Goal: Obtain resource: Obtain resource

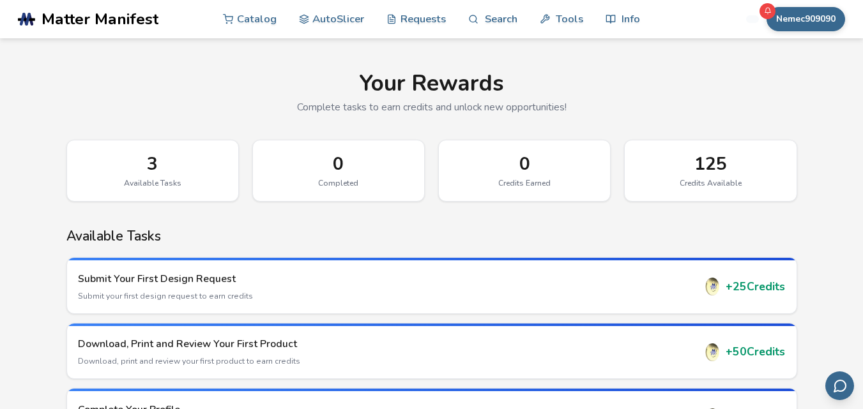
click at [141, 164] on div "3" at bounding box center [152, 164] width 144 height 20
click at [351, 23] on link "AutoSlicer" at bounding box center [332, 18] width 66 height 38
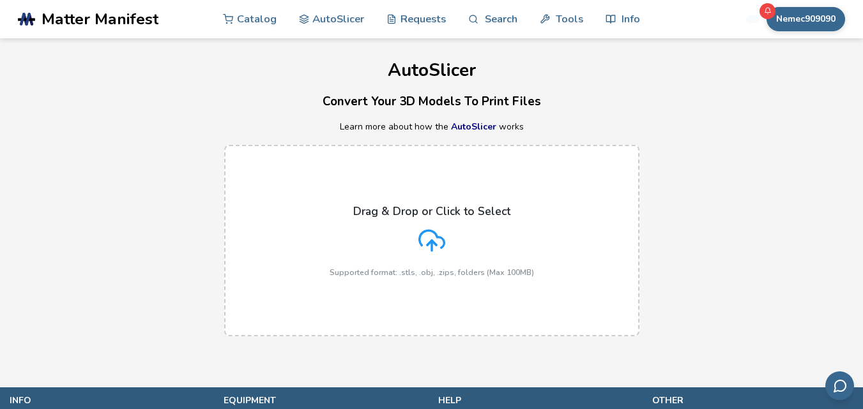
click at [428, 233] on icon at bounding box center [431, 240] width 27 height 27
click at [0, 0] on input "Drag & Drop or Click to Select Supported format: .stls, .obj, .zips, folders (M…" at bounding box center [0, 0] width 0 height 0
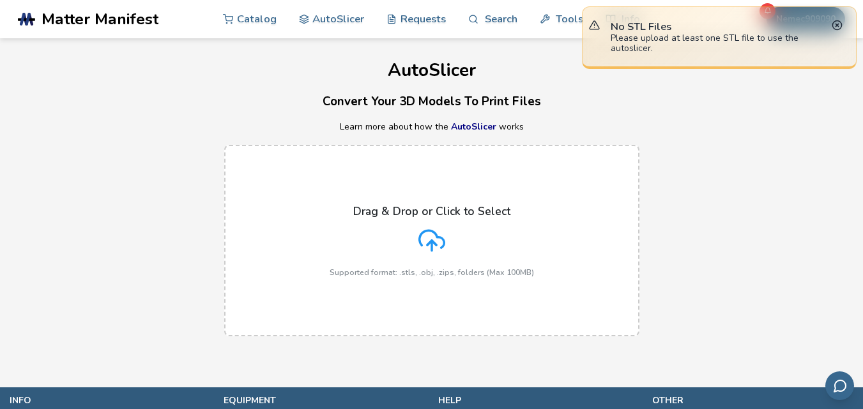
click at [698, 33] on div "Please upload at least one STL file to use the autoslicer." at bounding box center [720, 43] width 218 height 20
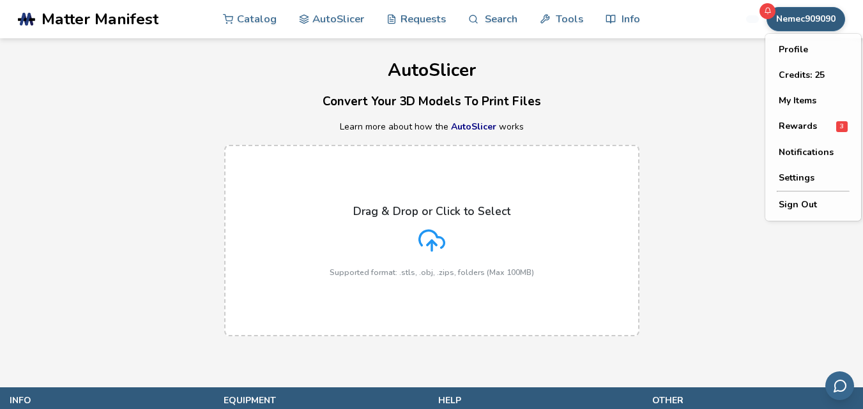
click at [786, 13] on button "Nemec909090" at bounding box center [805, 19] width 79 height 24
click at [817, 126] on div "Rewards 3" at bounding box center [813, 126] width 69 height 11
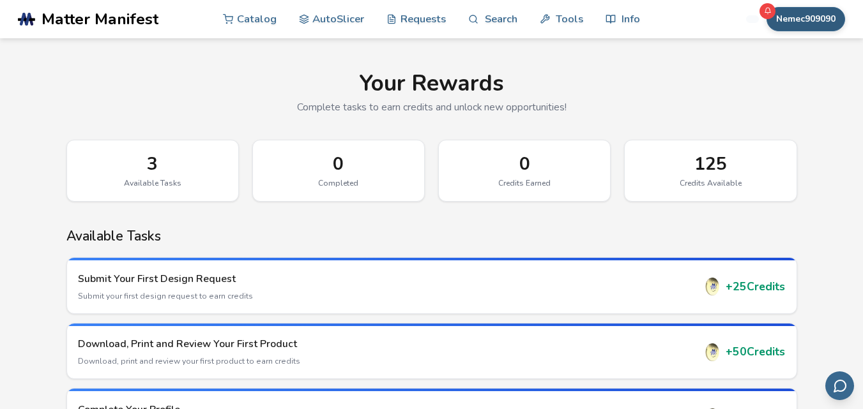
click at [812, 20] on button "Nemec909090" at bounding box center [805, 19] width 79 height 24
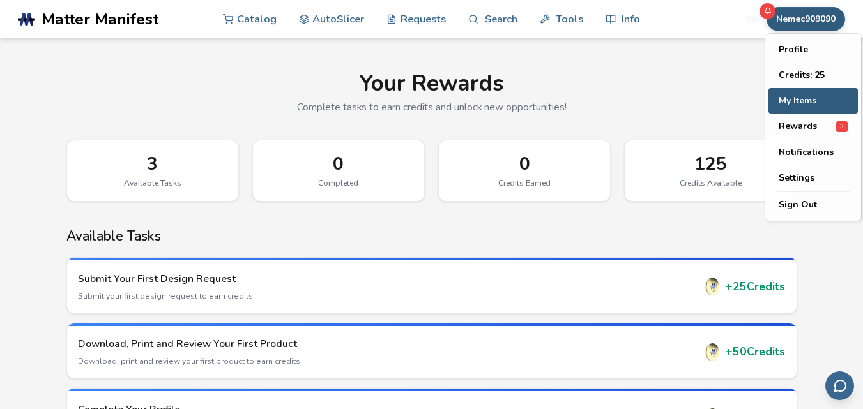
click at [805, 101] on button "My Items" at bounding box center [812, 101] width 89 height 26
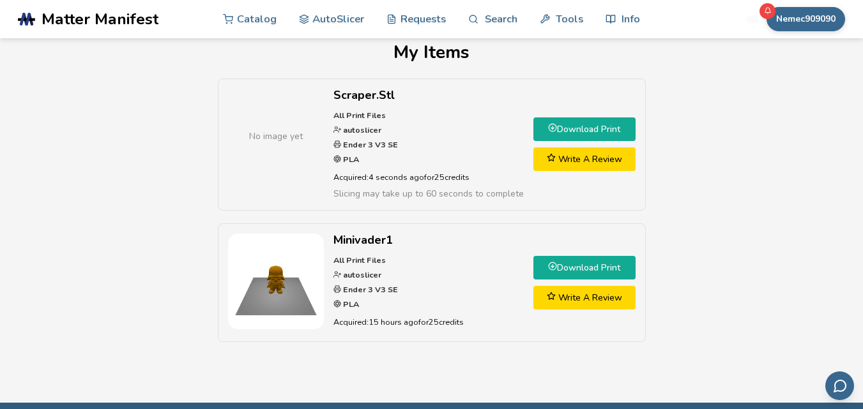
scroll to position [17, 0]
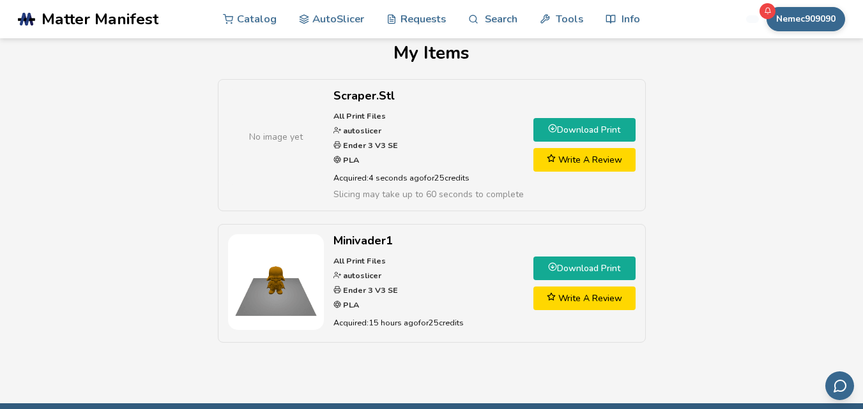
click at [595, 130] on link "Download Print" at bounding box center [584, 130] width 102 height 24
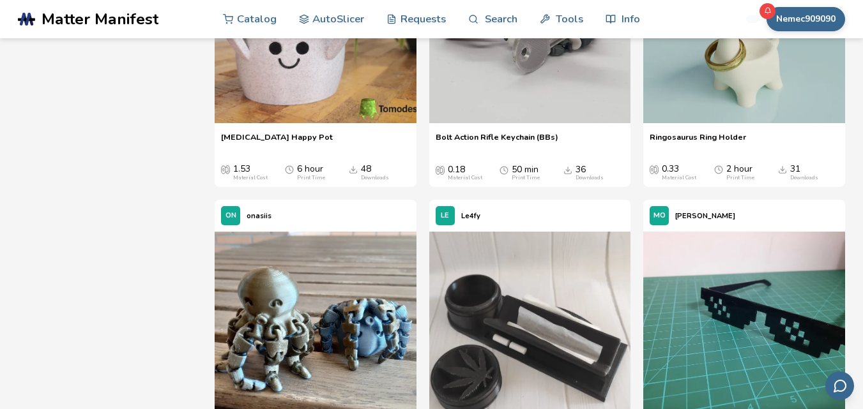
scroll to position [1823, 0]
click at [696, 103] on img at bounding box center [744, 24] width 202 height 202
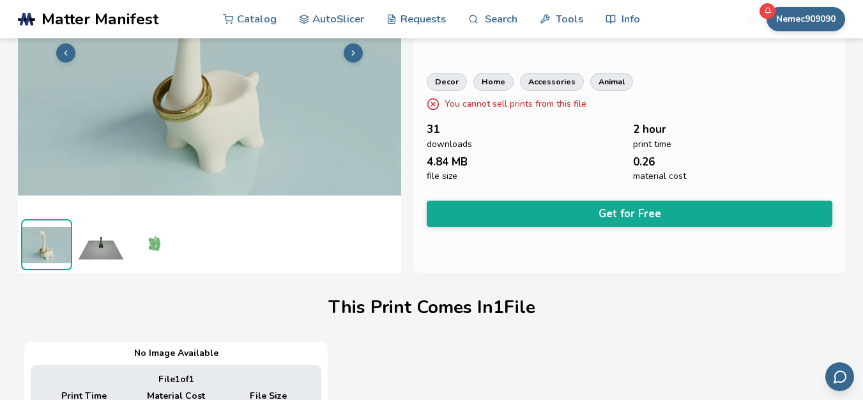
scroll to position [1, 0]
click at [103, 249] on img at bounding box center [100, 243] width 51 height 51
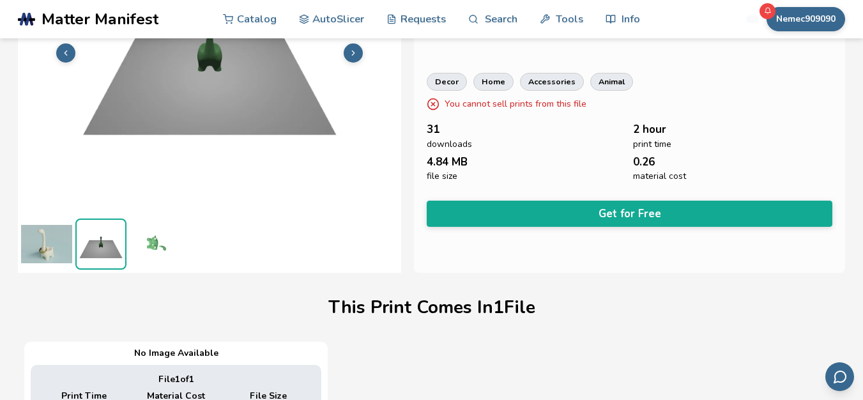
scroll to position [0, 0]
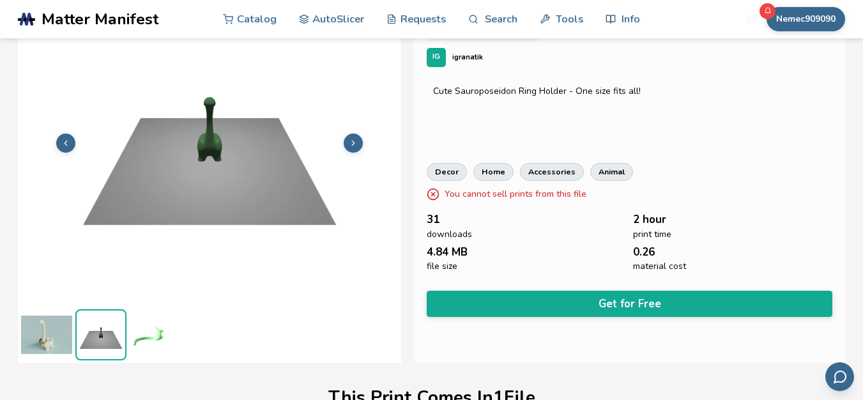
click at [700, 96] on div "Cute Sauroposeidon Ring Holder - One size fits all!" at bounding box center [629, 91] width 393 height 10
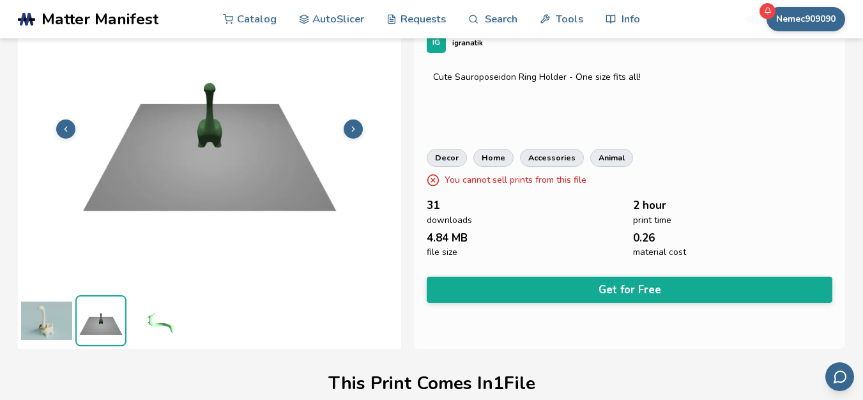
scroll to position [82, 0]
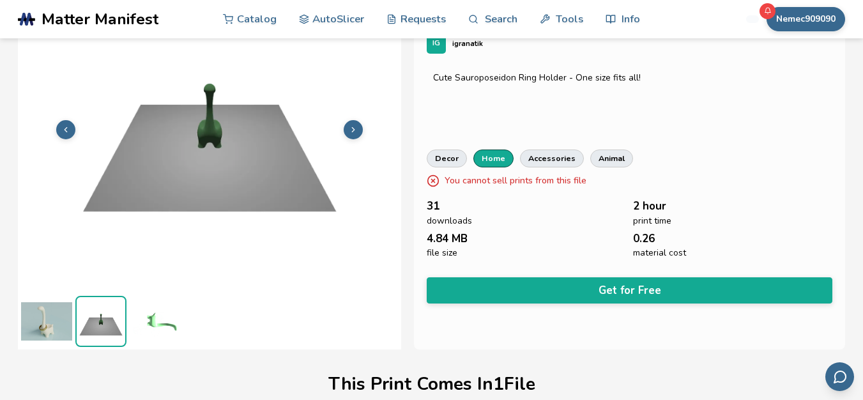
click at [490, 154] on link "home" at bounding box center [493, 158] width 40 height 18
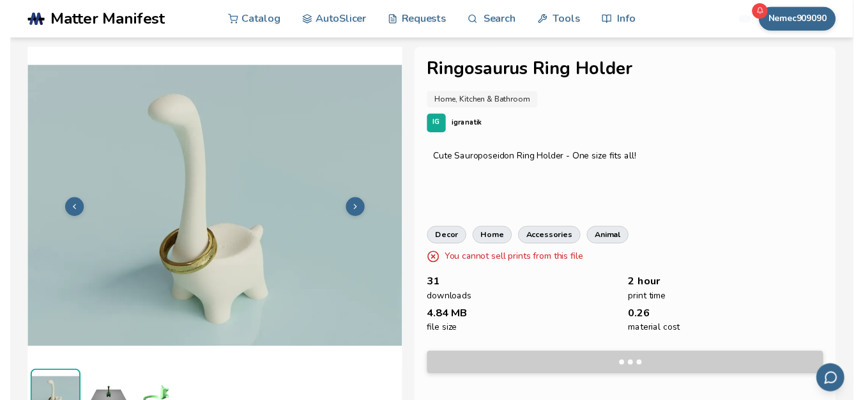
scroll to position [82, 0]
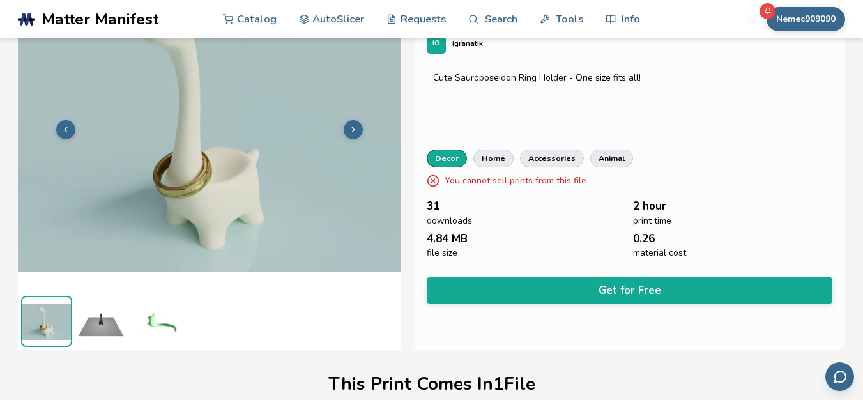
click at [436, 154] on link "decor" at bounding box center [447, 158] width 40 height 18
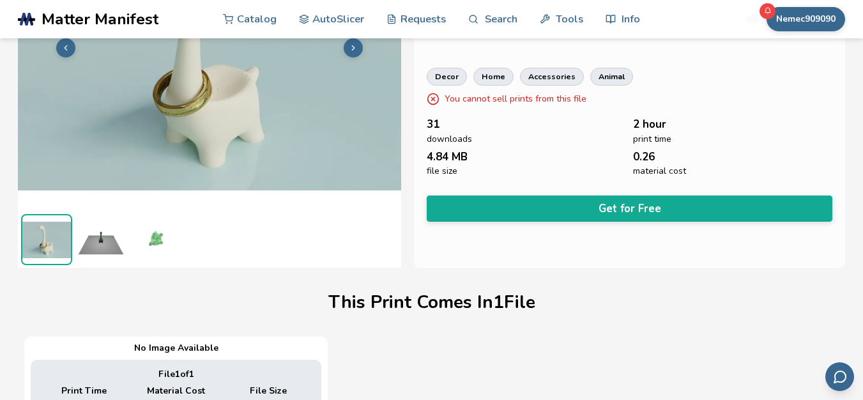
scroll to position [162, 0]
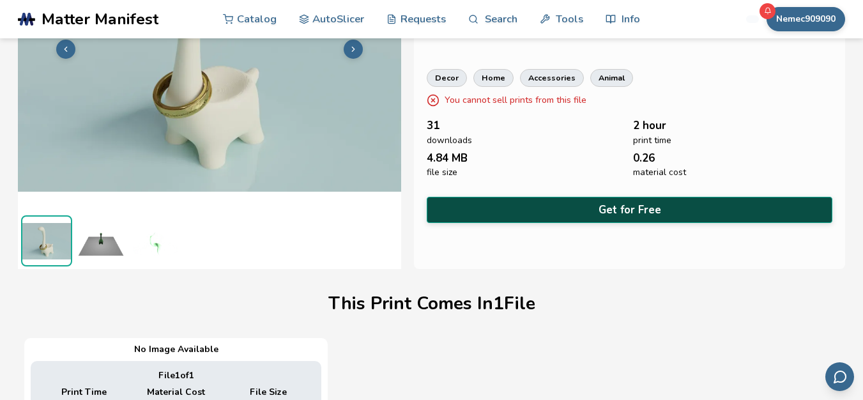
click at [621, 207] on button "Get for Free" at bounding box center [630, 210] width 406 height 26
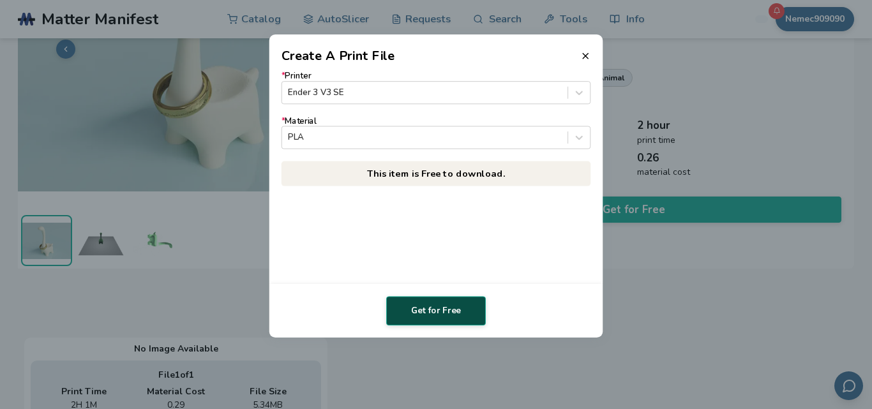
click at [435, 310] on button "Get for Free" at bounding box center [436, 310] width 100 height 29
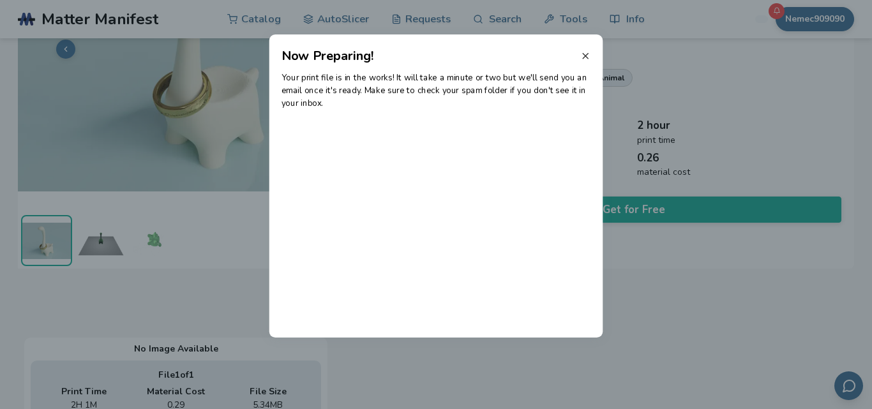
click at [584, 52] on icon at bounding box center [586, 56] width 10 height 10
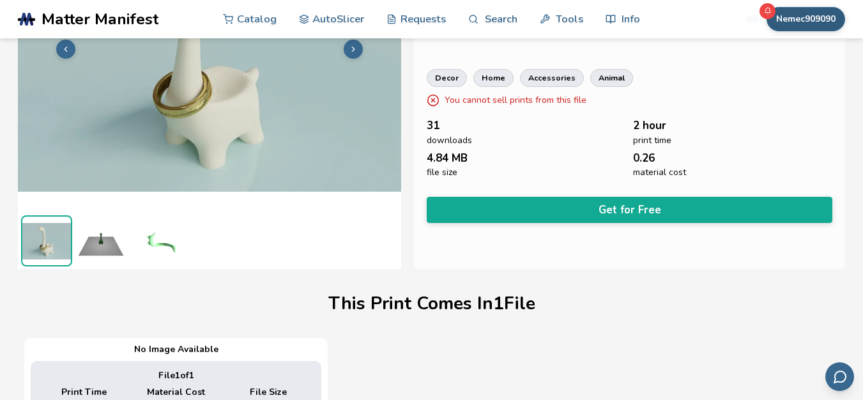
click at [808, 11] on button "Nemec909090" at bounding box center [805, 19] width 79 height 24
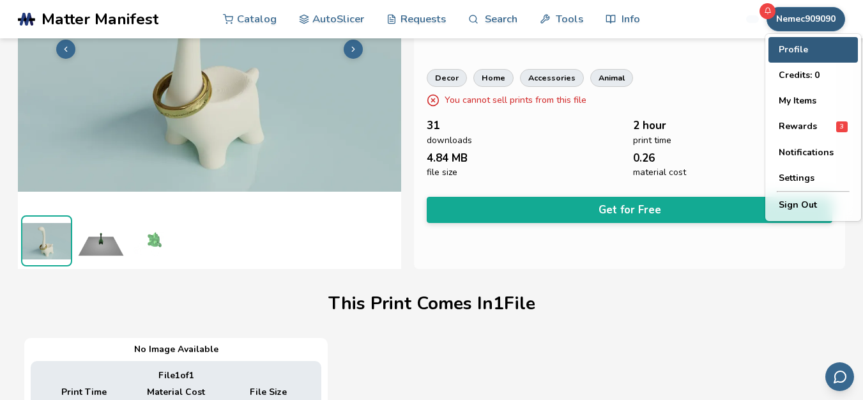
click at [811, 56] on button "Profile" at bounding box center [812, 50] width 89 height 26
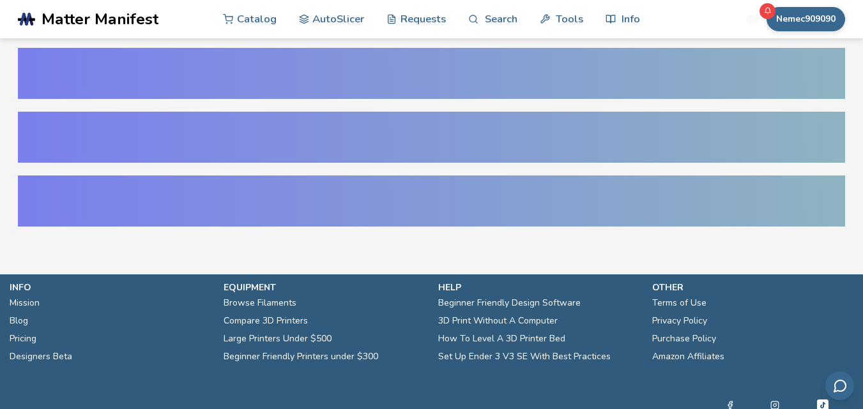
select select "**********"
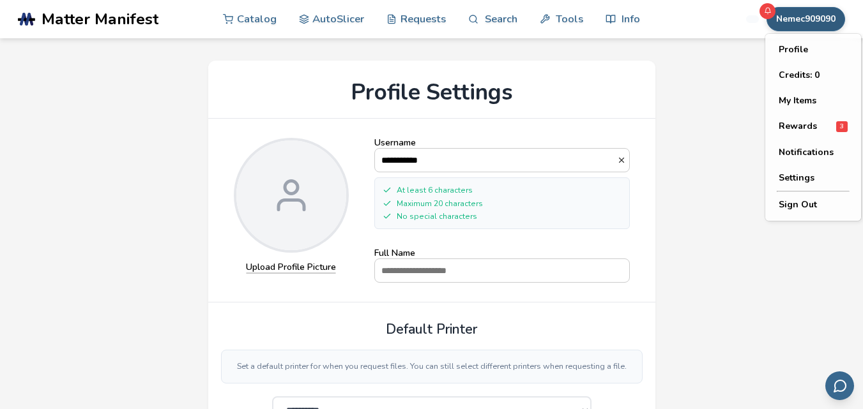
click at [798, 14] on button "Nemec909090" at bounding box center [805, 19] width 79 height 24
click at [811, 92] on button "My Items" at bounding box center [812, 101] width 89 height 26
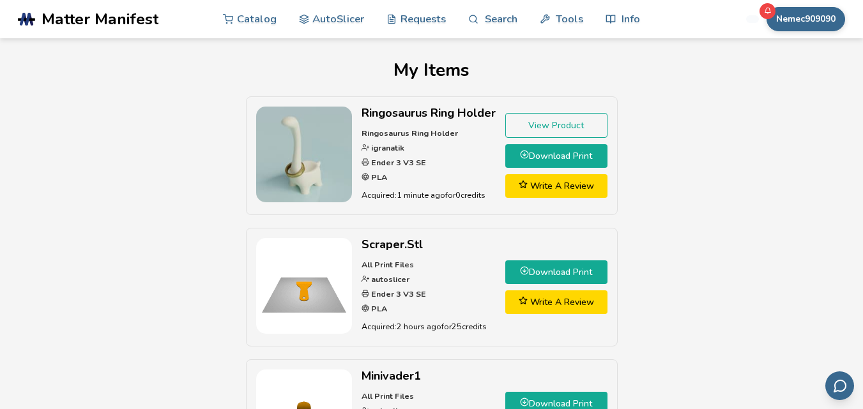
click at [557, 153] on link "Download Print" at bounding box center [556, 156] width 102 height 24
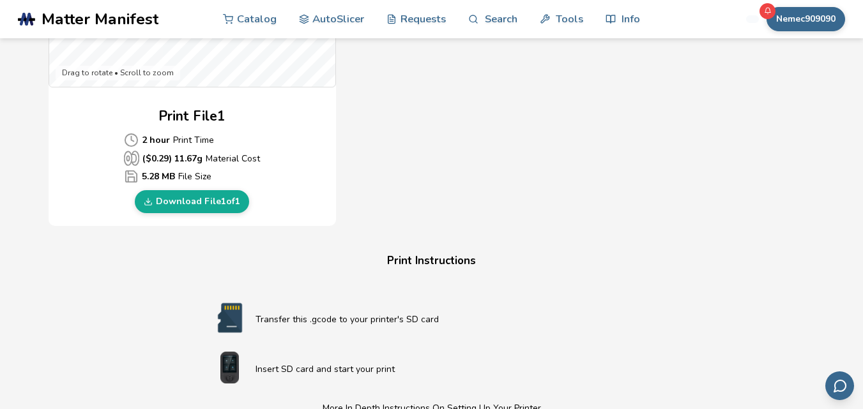
scroll to position [562, 0]
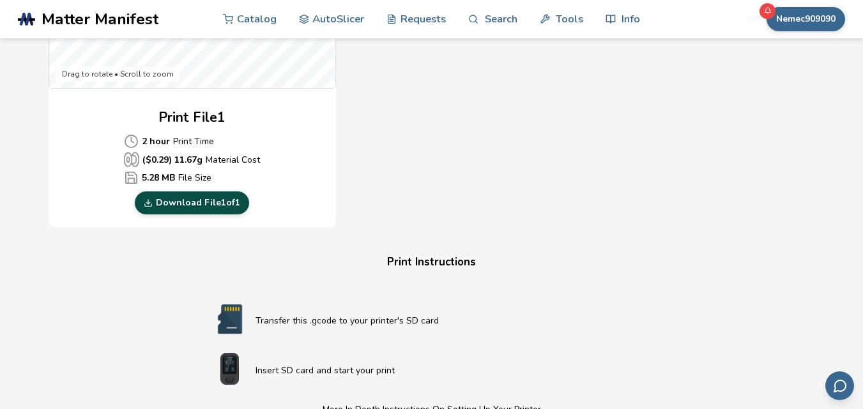
click at [213, 204] on link "Download File 1 of 1" at bounding box center [192, 203] width 114 height 23
